Goal: Task Accomplishment & Management: Manage account settings

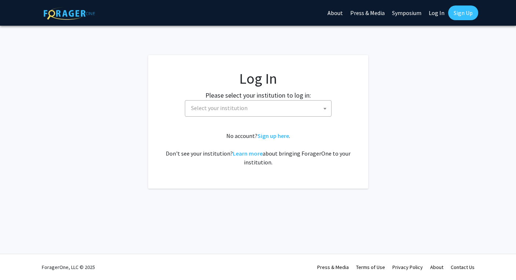
select select
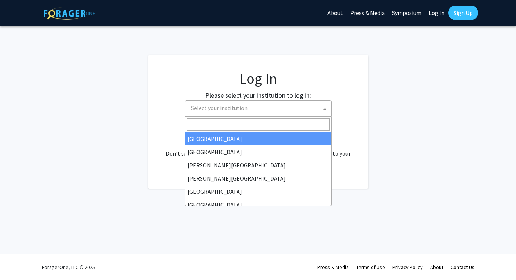
click at [224, 105] on span "Select your institution" at bounding box center [219, 107] width 56 height 7
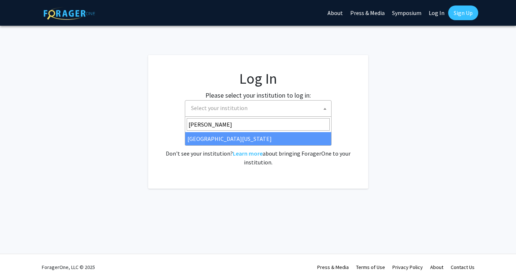
type input "ken"
select select "13"
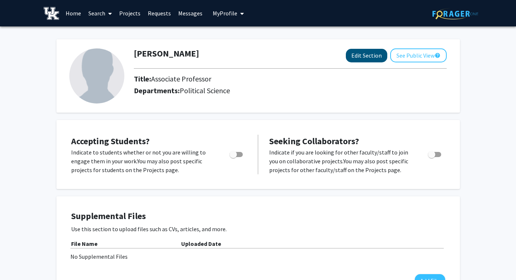
click at [364, 59] on button "Edit Section" at bounding box center [366, 56] width 41 height 14
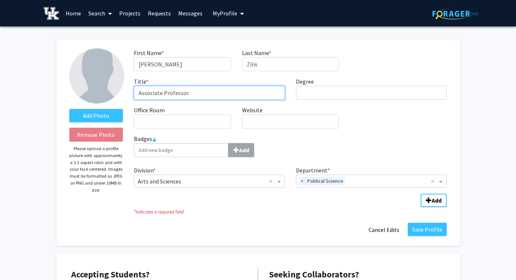
click at [150, 96] on input "Associate Professor" at bounding box center [209, 93] width 151 height 14
type input "Professor"
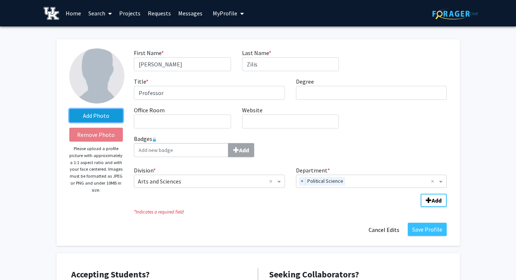
click at [96, 118] on label "Add Photo" at bounding box center [96, 115] width 54 height 13
click at [0, 0] on input "Add Photo" at bounding box center [0, 0] width 0 height 0
click at [99, 120] on label "Add Photo" at bounding box center [96, 115] width 54 height 13
click at [0, 0] on input "Add Photo" at bounding box center [0, 0] width 0 height 0
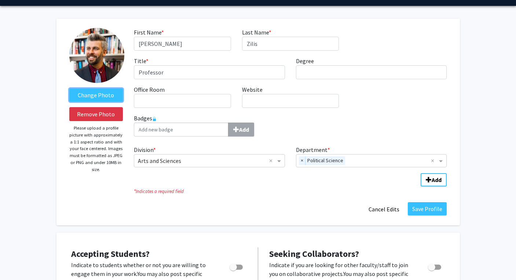
scroll to position [11, 0]
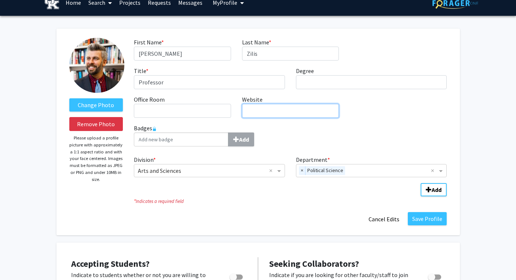
click at [277, 114] on input "Website required" at bounding box center [290, 111] width 97 height 14
paste input "[URL][DOMAIN_NAME]"
type input "[URL][DOMAIN_NAME]"
click at [377, 123] on div "First Name * required [PERSON_NAME] Last Name * required [PERSON_NAME] Title * …" at bounding box center [290, 81] width 324 height 86
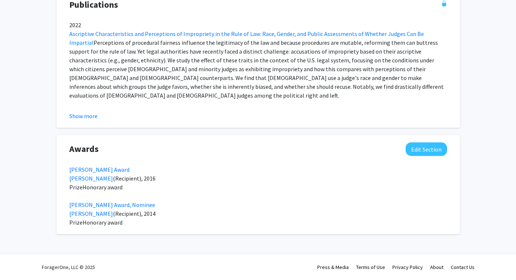
scroll to position [645, 0]
click at [418, 147] on button "Edit Section" at bounding box center [426, 149] width 41 height 14
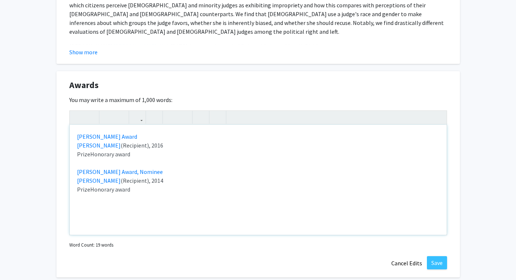
scroll to position [729, 0]
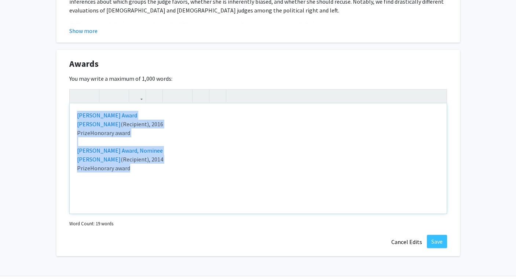
drag, startPoint x: 184, startPoint y: 175, endPoint x: 55, endPoint y: 103, distance: 148.0
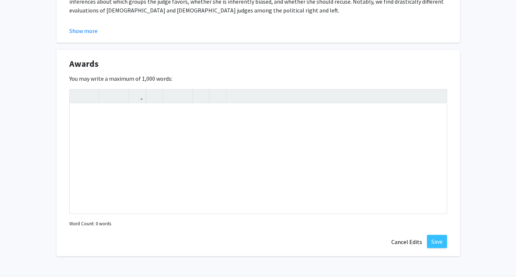
click at [300, 62] on div "Awards Edit Section" at bounding box center [258, 65] width 389 height 17
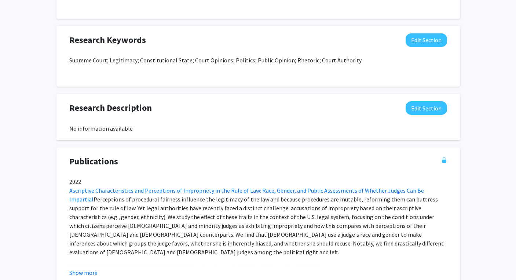
scroll to position [484, 0]
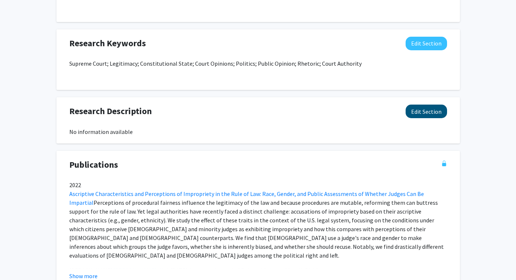
click at [426, 110] on button "Edit Section" at bounding box center [426, 111] width 41 height 14
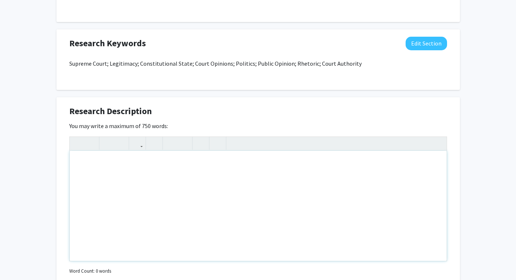
click at [182, 179] on div "Note to users with screen readers: Please deactivate our accessibility plugin f…" at bounding box center [258, 206] width 377 height 110
paste div "Note to users with screen readers: Please deactivate our accessibility plugin f…"
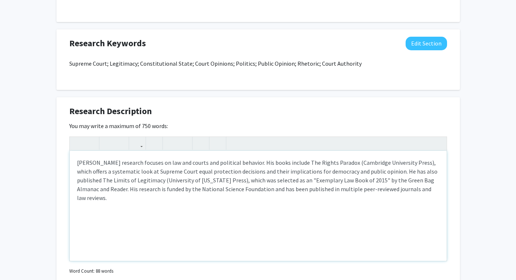
type textarea "<p>[PERSON_NAME] research focuses on law and courts and political behavior. His…"
click at [426, 44] on button "Edit Section" at bounding box center [426, 44] width 41 height 14
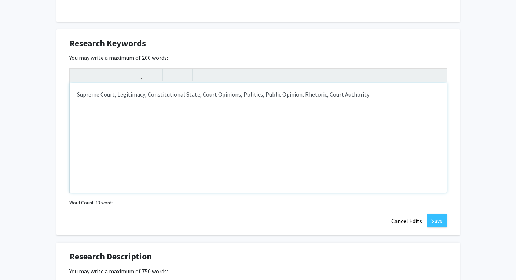
click at [100, 96] on div "Supreme Court; Legitimacy; Constitutional State; Court Opinions; Politics; Publ…" at bounding box center [258, 137] width 377 height 110
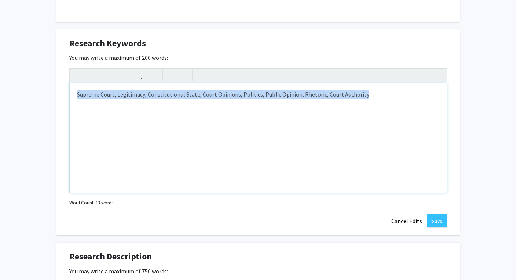
click at [100, 96] on div "Supreme Court; Legitimacy; Constitutional State; Court Opinions; Politics; Publ…" at bounding box center [258, 137] width 377 height 110
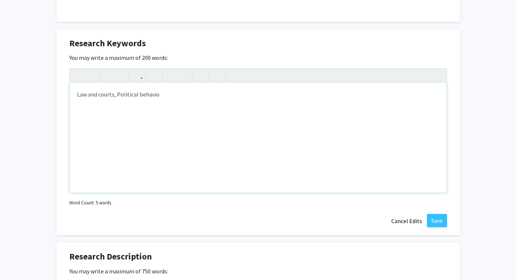
type textarea "Law and courts, Political behavior<p></p>"
click at [443, 221] on button "Save" at bounding box center [437, 220] width 20 height 13
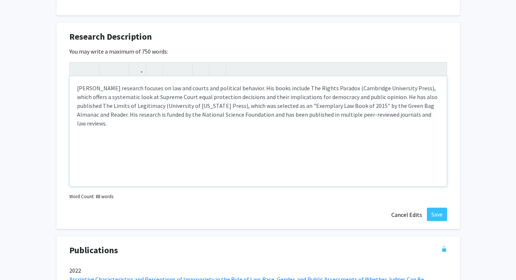
scroll to position [559, 0]
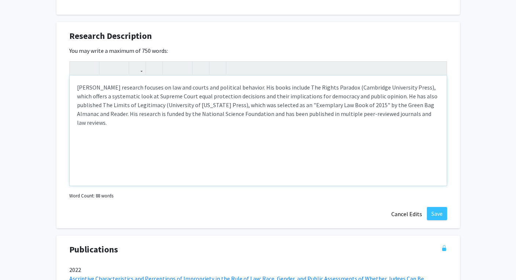
click at [280, 113] on p "[PERSON_NAME] research focuses on law and courts and political behavior. His bo…" at bounding box center [258, 105] width 362 height 44
drag, startPoint x: 287, startPoint y: 87, endPoint x: 333, endPoint y: 90, distance: 46.3
click at [333, 90] on p "[PERSON_NAME] research focuses on law and courts and political behavior. His bo…" at bounding box center [258, 105] width 362 height 44
type textarea "<p>[PERSON_NAME] research focuses on law and courts and political behavior. His…"
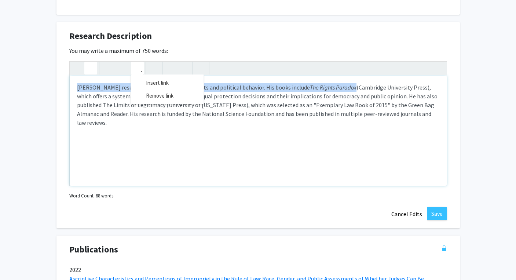
click at [135, 68] on icon "button" at bounding box center [137, 68] width 6 height 12
click at [153, 84] on div "<p>[PERSON_NAME] research focuses on law and courts and political behavior. His…" at bounding box center [258, 123] width 378 height 125
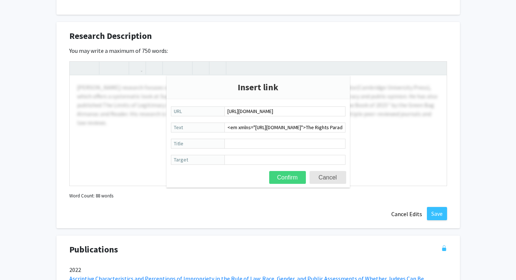
type input "[URL][DOMAIN_NAME]"
click at [292, 179] on button "Confirm" at bounding box center [287, 177] width 37 height 13
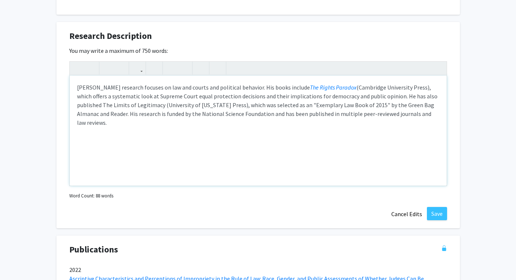
click at [396, 111] on p "[PERSON_NAME] research focuses on law and courts and political behavior. His bo…" at bounding box center [258, 105] width 362 height 44
drag, startPoint x: 126, startPoint y: 106, endPoint x: 425, endPoint y: 96, distance: 299.7
click at [425, 96] on p "[PERSON_NAME] research focuses on law and courts and political behavior. His bo…" at bounding box center [258, 105] width 362 height 44
type textarea "<p>[PERSON_NAME] research focuses on law and courts and political behavior. His…"
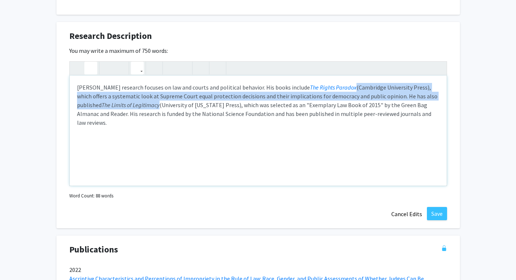
click at [132, 69] on button "button" at bounding box center [137, 68] width 13 height 13
click at [148, 81] on div "<p>[PERSON_NAME] research focuses on law and courts and political behavior. His…" at bounding box center [258, 123] width 378 height 125
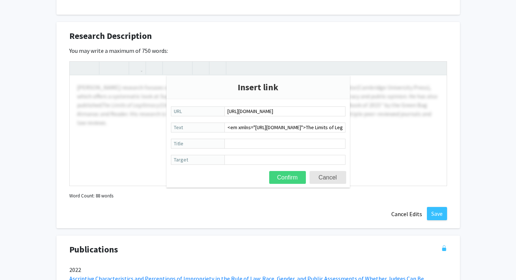
type input "[URL][DOMAIN_NAME]"
click at [285, 175] on button "Confirm" at bounding box center [287, 177] width 37 height 13
type textarea "<p>[PERSON_NAME] research focuses on law and courts and political behavior. His…"
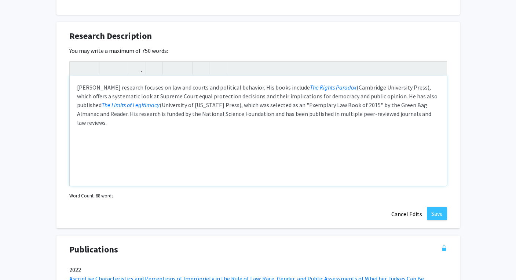
click at [226, 122] on div "[PERSON_NAME] research focuses on law and courts and political behavior. His bo…" at bounding box center [258, 131] width 377 height 110
click at [379, 158] on div "[PERSON_NAME] research focuses on law and courts and political behavior. His bo…" at bounding box center [258, 131] width 377 height 110
click at [435, 215] on button "Save" at bounding box center [437, 213] width 20 height 13
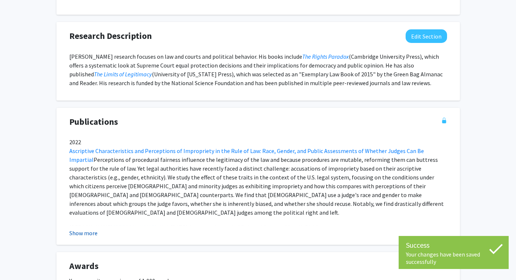
click at [88, 237] on button "Show more" at bounding box center [83, 232] width 28 height 9
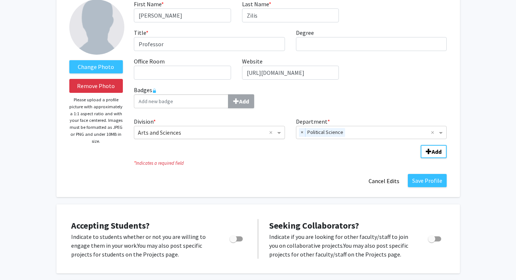
scroll to position [47, 0]
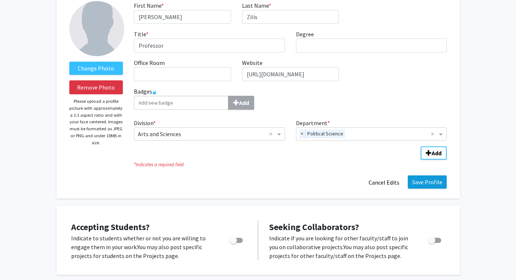
click at [428, 187] on button "Save Profile" at bounding box center [427, 181] width 39 height 13
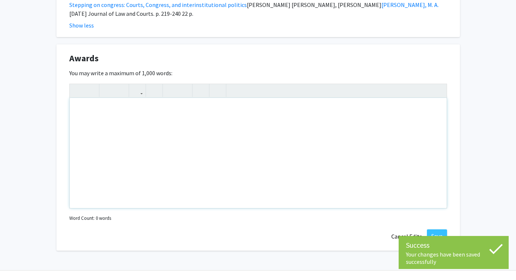
scroll to position [1261, 0]
click at [433, 230] on button "Save" at bounding box center [437, 236] width 20 height 13
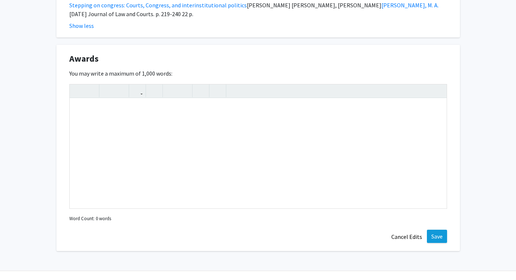
click at [434, 230] on button "Save" at bounding box center [437, 236] width 20 height 13
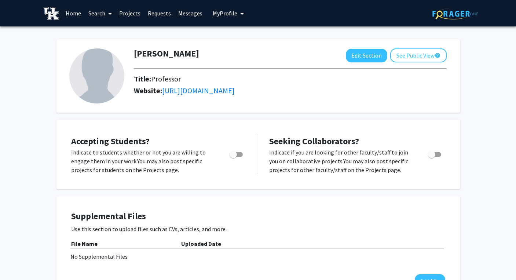
scroll to position [0, 0]
click at [413, 58] on button "See Public View help" at bounding box center [418, 55] width 56 height 14
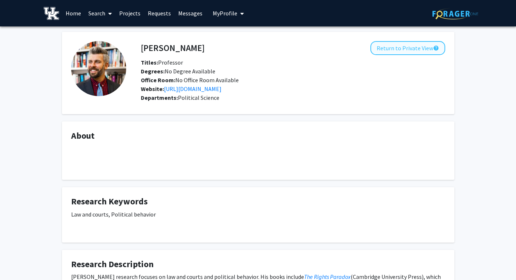
click at [414, 55] on button "Return to Private View help" at bounding box center [407, 48] width 75 height 14
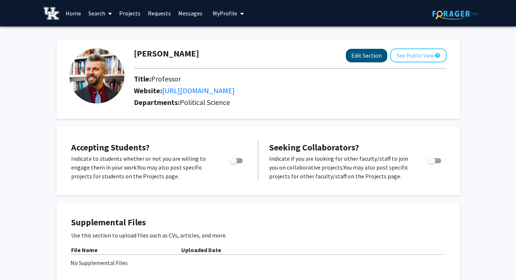
click at [367, 59] on button "Edit Section" at bounding box center [366, 56] width 41 height 14
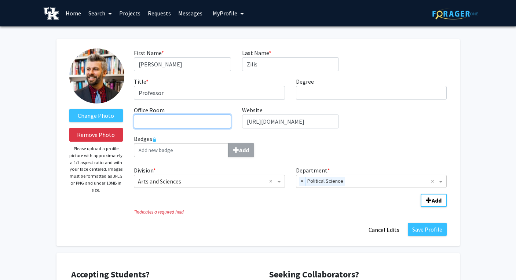
click at [157, 126] on input "Office Room required" at bounding box center [182, 121] width 97 height 14
type input "1651 [PERSON_NAME][GEOGRAPHIC_DATA]"
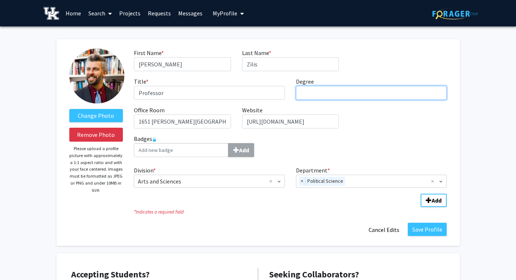
click at [327, 90] on input "Degree required" at bounding box center [371, 93] width 151 height 14
type input "PhD"
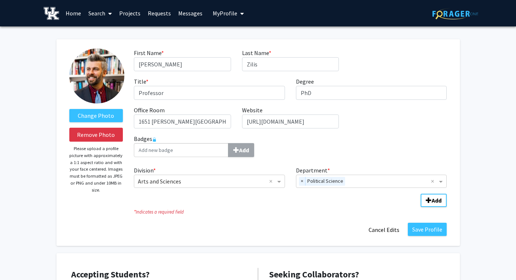
click at [438, 137] on label "Badges Add" at bounding box center [290, 145] width 313 height 23
click at [427, 233] on button "Save Profile" at bounding box center [427, 229] width 39 height 13
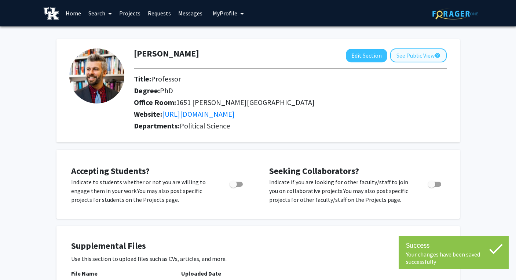
click at [417, 60] on button "See Public View help" at bounding box center [418, 55] width 56 height 14
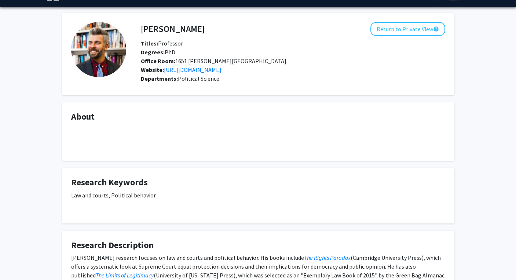
scroll to position [56, 0]
